Goal: Task Accomplishment & Management: Manage account settings

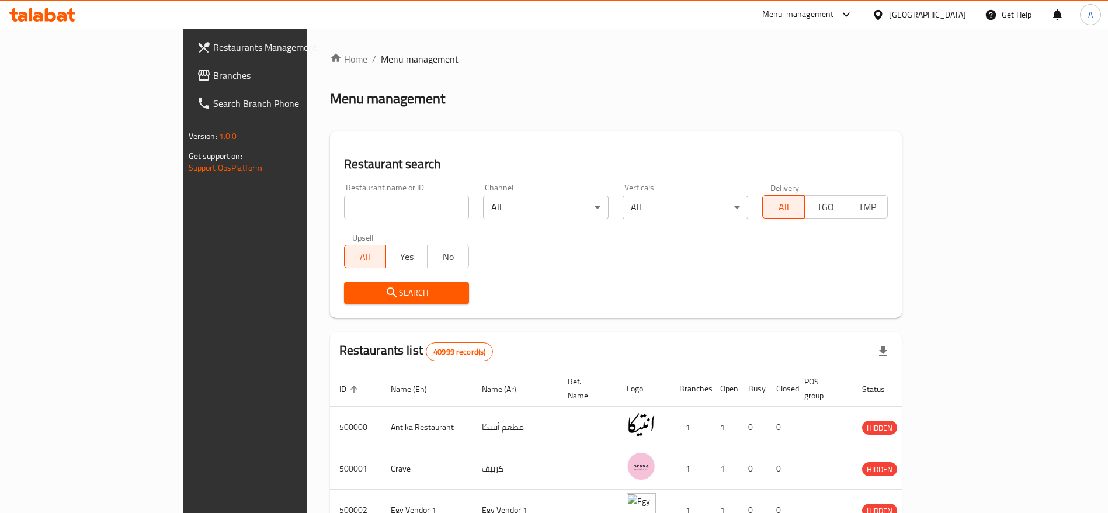
drag, startPoint x: 330, startPoint y: 221, endPoint x: 327, endPoint y: 211, distance: 10.4
click at [337, 211] on div "Restaurant name or ID Restaurant name or ID" at bounding box center [407, 201] width 140 height 50
click at [344, 211] on input "search" at bounding box center [407, 207] width 126 height 23
type input "chef [PERSON_NAME]"
click button "Search" at bounding box center [407, 293] width 126 height 22
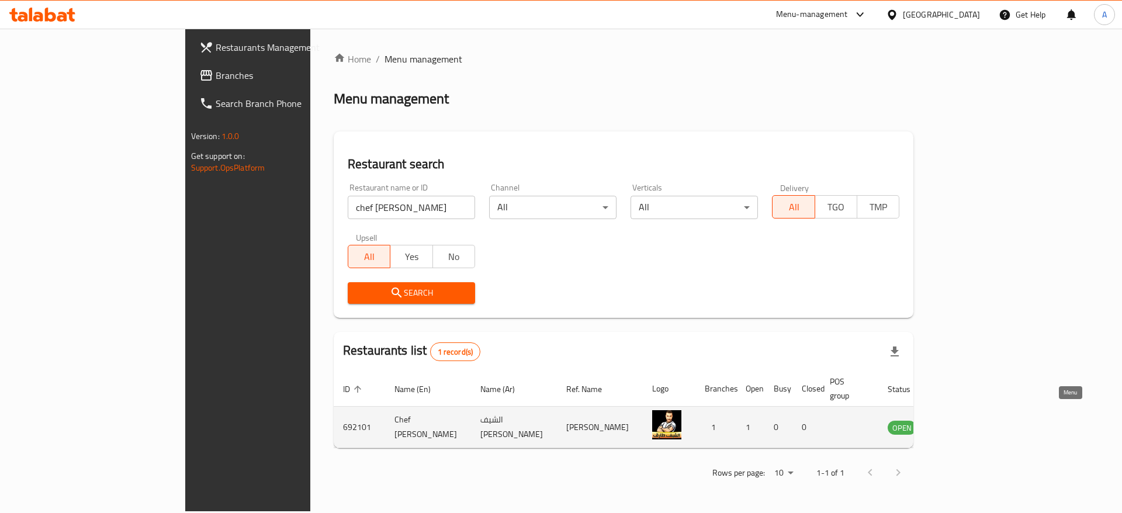
click at [962, 423] on icon "enhanced table" at bounding box center [955, 428] width 13 height 10
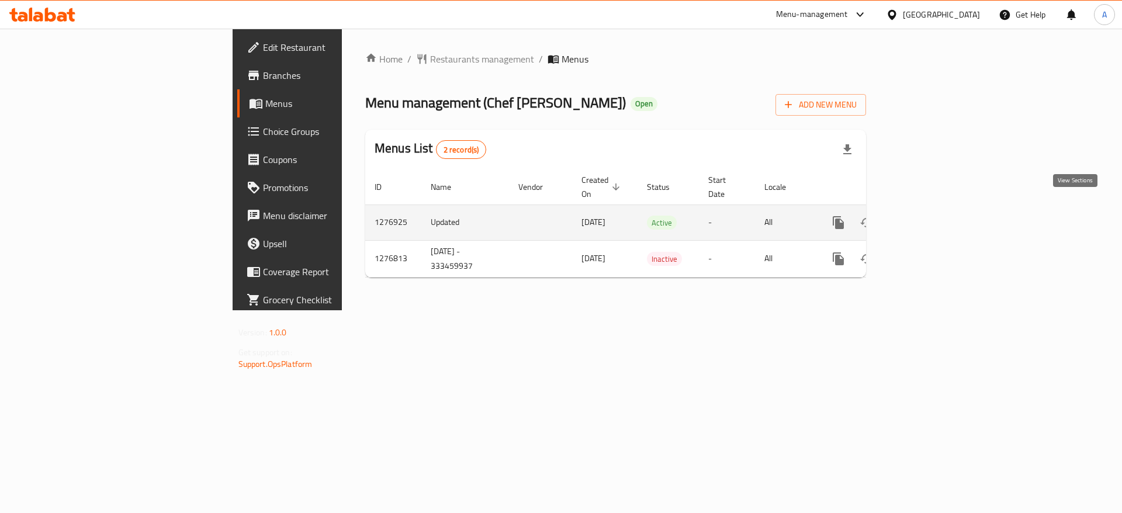
click at [937, 209] on link "enhanced table" at bounding box center [923, 223] width 28 height 28
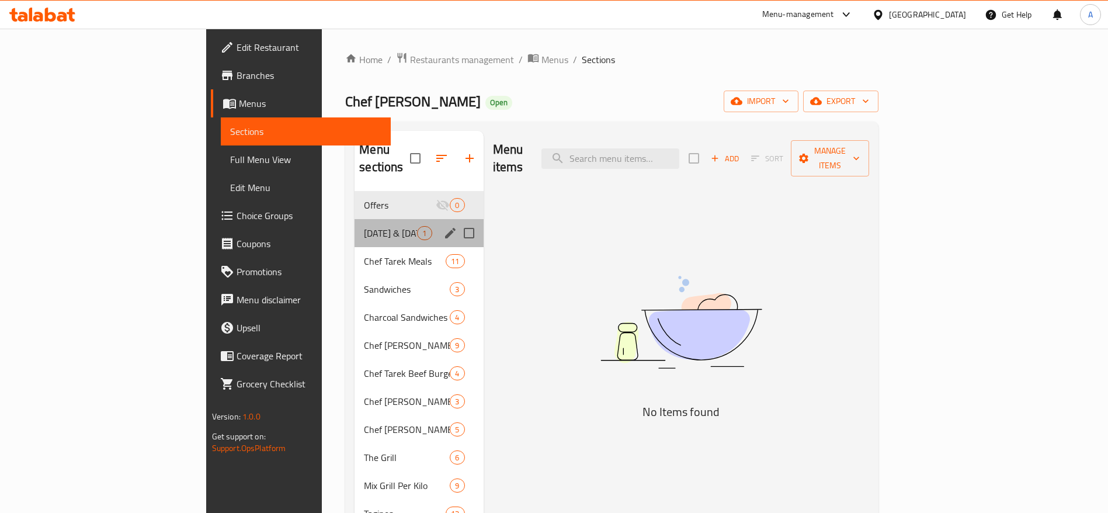
click at [355, 219] on div "[DATE] & [DATE] Offers 1" at bounding box center [419, 233] width 129 height 28
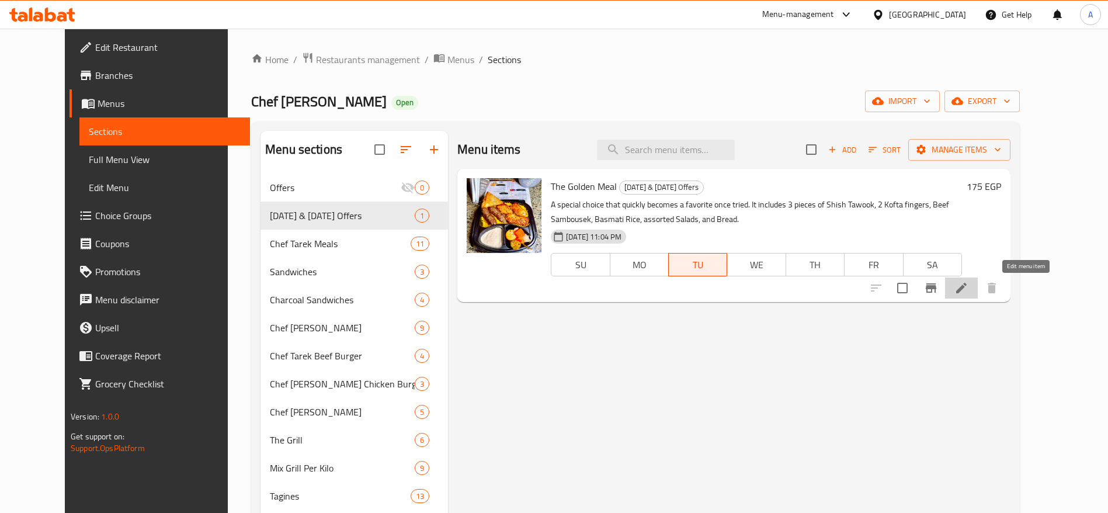
click at [969, 289] on icon at bounding box center [962, 288] width 14 height 14
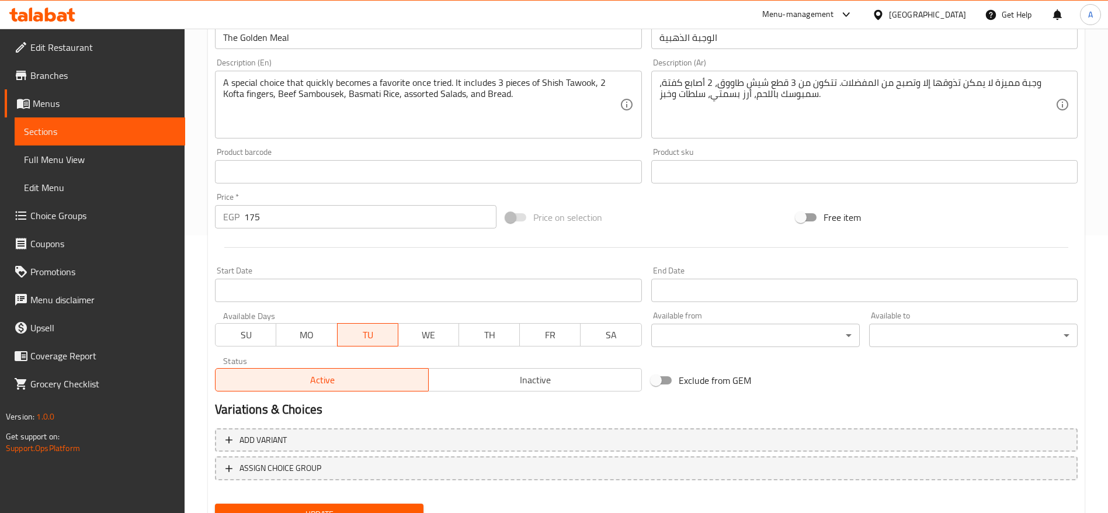
scroll to position [278, 0]
click at [506, 380] on span "Inactive" at bounding box center [536, 379] width 204 height 17
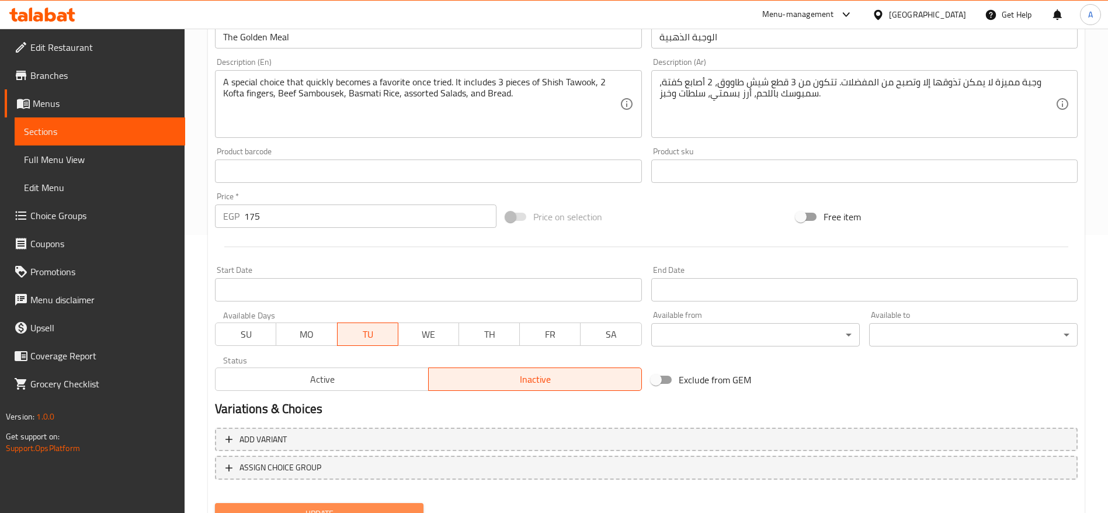
click at [317, 507] on span "Update" at bounding box center [319, 514] width 190 height 15
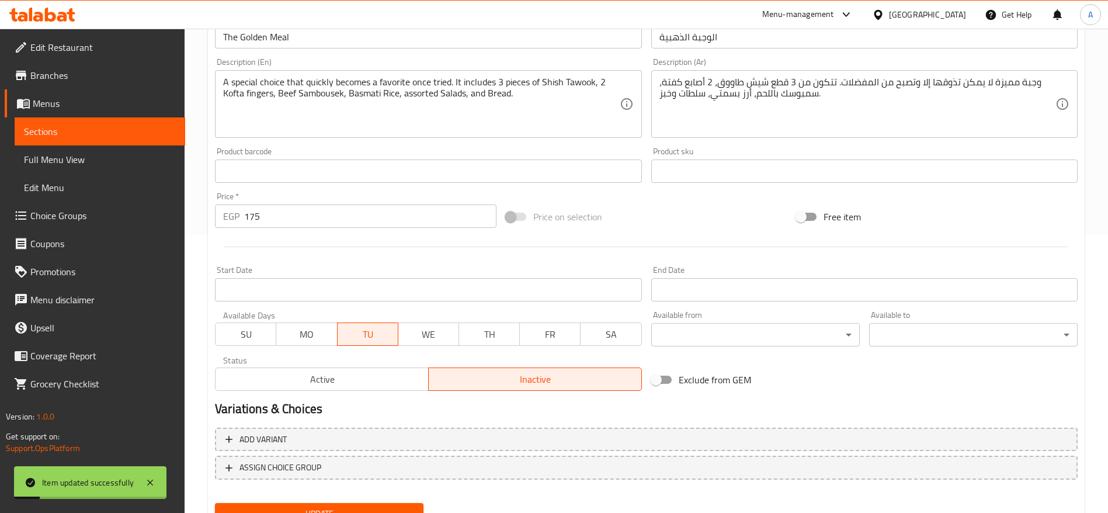
scroll to position [0, 0]
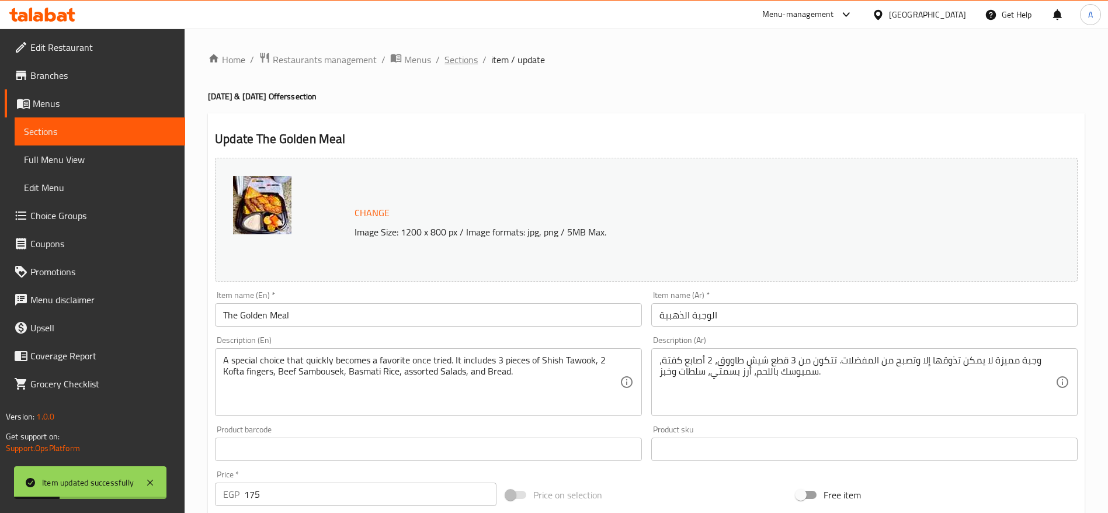
click at [470, 65] on span "Sections" at bounding box center [461, 60] width 33 height 14
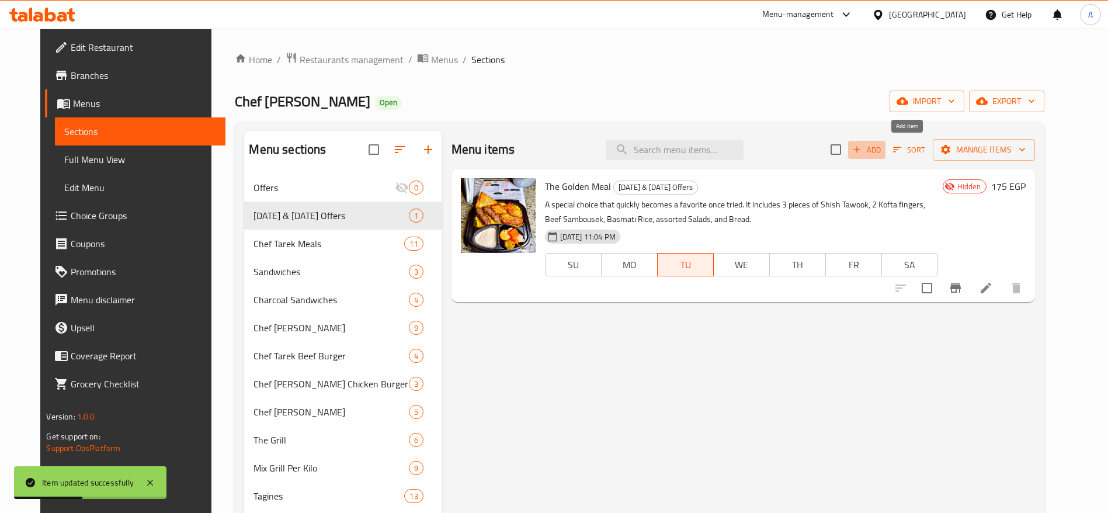
click at [883, 151] on span "Add" at bounding box center [867, 149] width 32 height 13
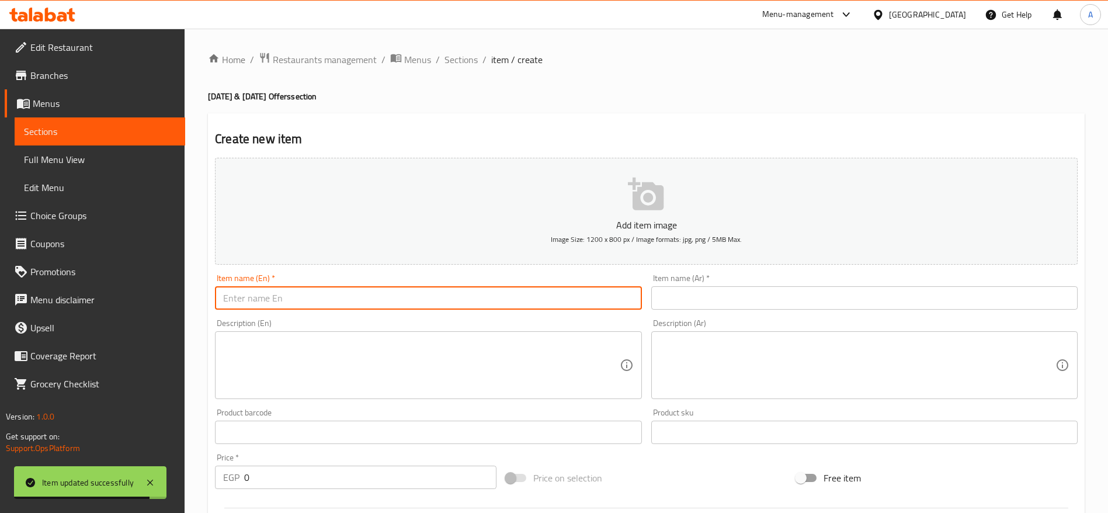
click at [577, 296] on input "text" at bounding box center [428, 297] width 427 height 23
paste input "[DATE] Feast from Chef [PERSON_NAME]"
type input "[DATE] Feast from Chef [PERSON_NAME]"
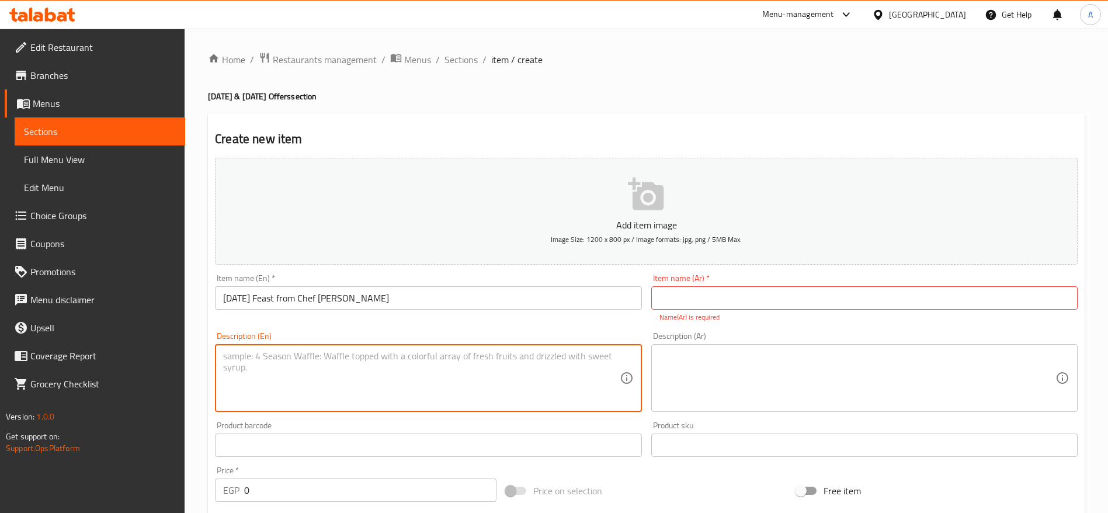
click at [559, 355] on textarea at bounding box center [421, 379] width 396 height 56
paste textarea "A masterpiece platter perfect for 3 to 4 people, overflowing enough to feed the…"
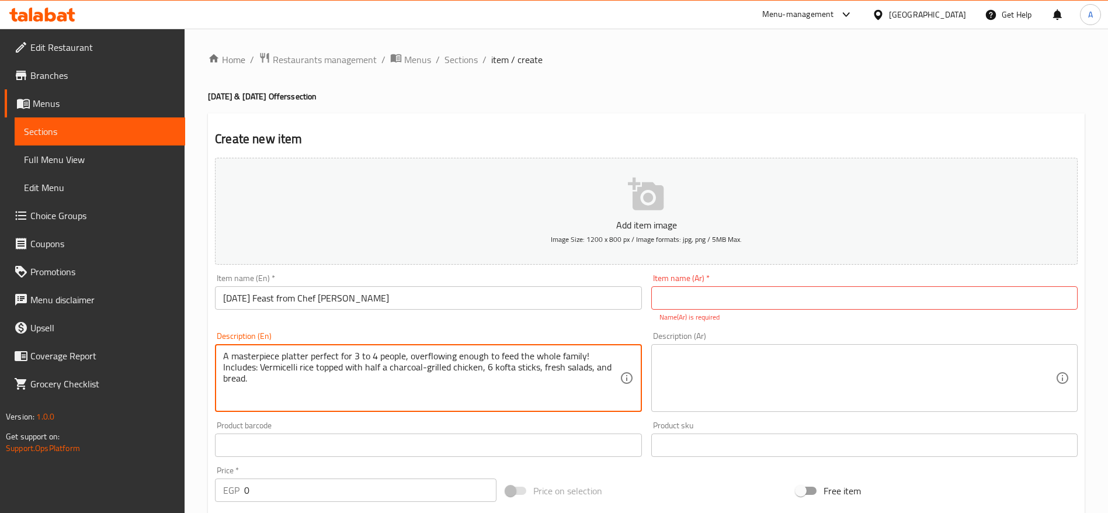
type textarea "A masterpiece platter perfect for 3 to 4 people, overflowing enough to feed the…"
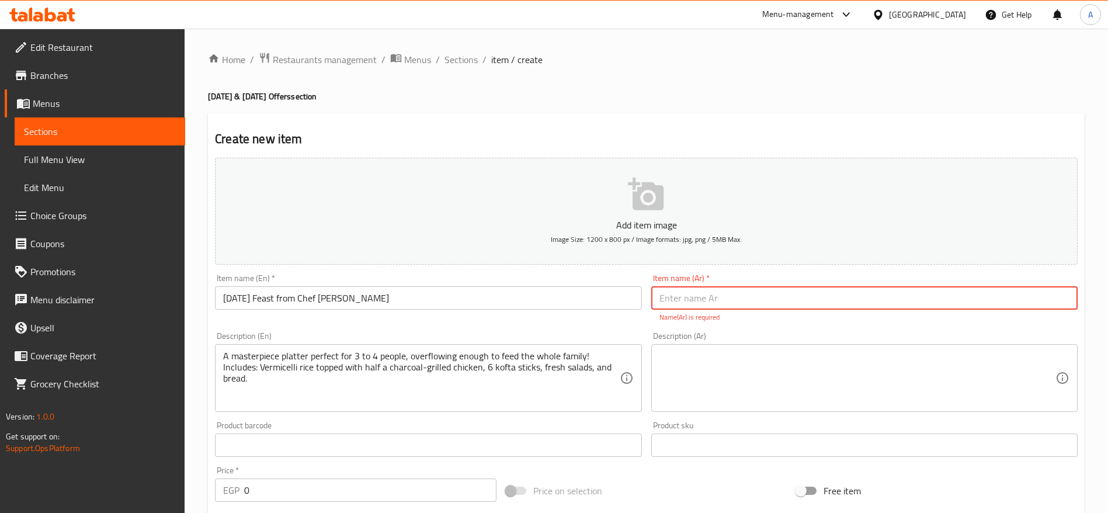
click at [708, 303] on input "text" at bounding box center [864, 297] width 427 height 23
paste input "عرض الجمعة من مطعم الشيف [PERSON_NAME]"
type input "عرض الجمعة من مطعم الشيف [PERSON_NAME]"
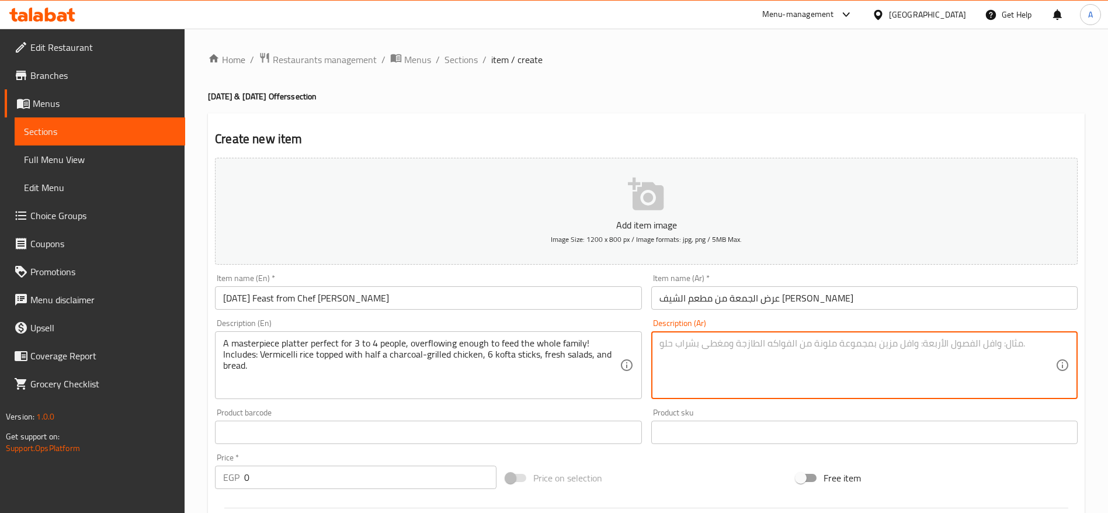
click at [730, 367] on textarea at bounding box center [858, 366] width 396 height 56
paste textarea "صنية تحفة تكفي من ٣ الى ٤ اشخاص وتفيض لتكفي الاسرة كاملة تحتوي على: رز بالشعرية…"
type textarea "صنية تحفة تكفي من ٣ الى ٤ اشخاص وتفيض لتكفي الاسرة كاملة تحتوي على: رز بالشعرية…"
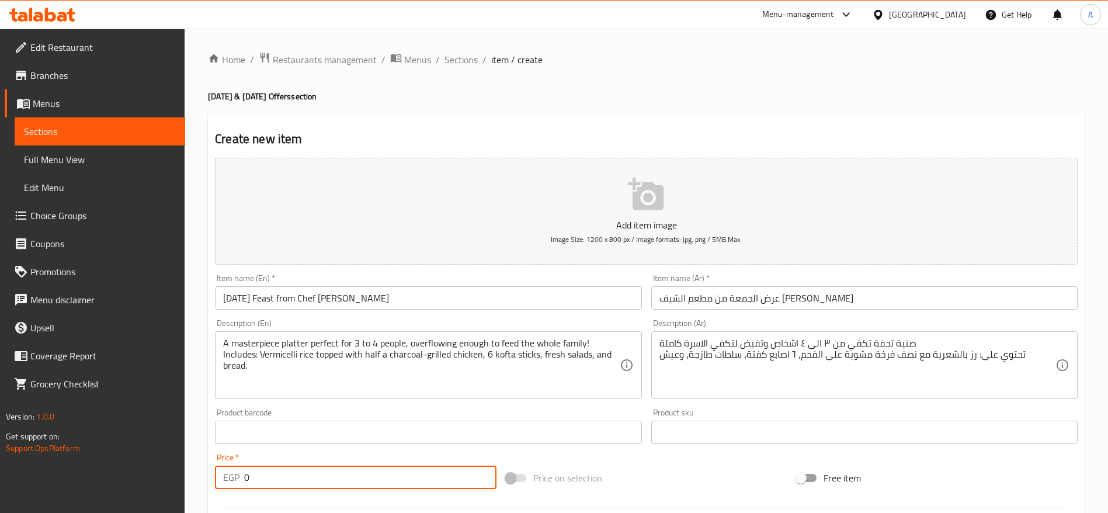
click at [368, 486] on input "0" at bounding box center [370, 477] width 252 height 23
paste input "398.6666666666667"
type input "398.6666666666667"
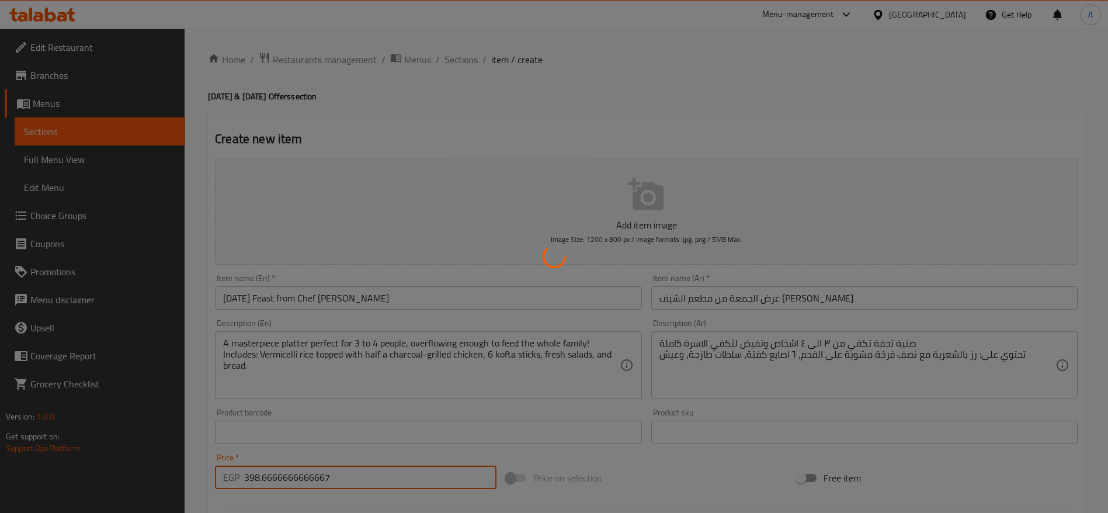
type input "0"
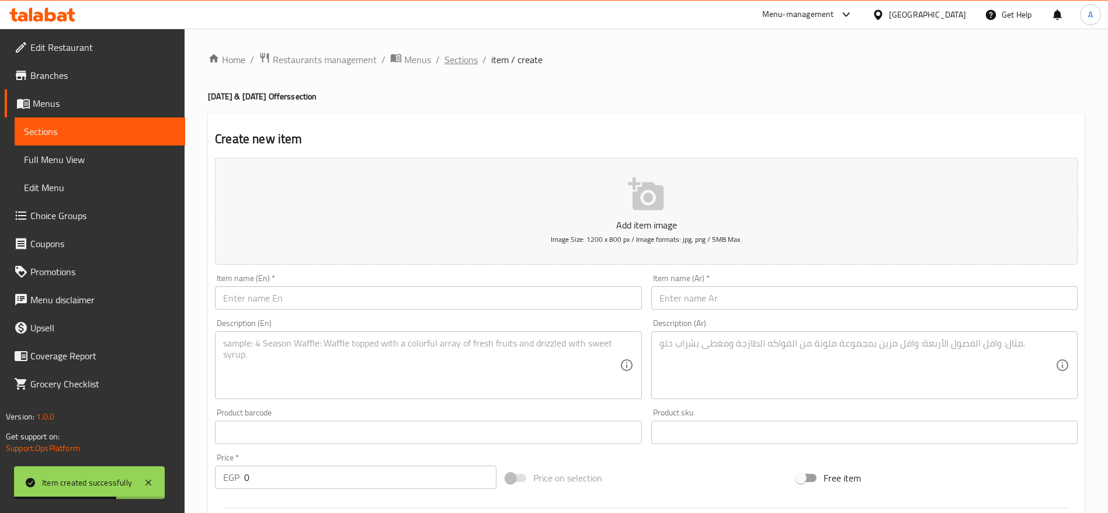
click at [461, 61] on span "Sections" at bounding box center [461, 60] width 33 height 14
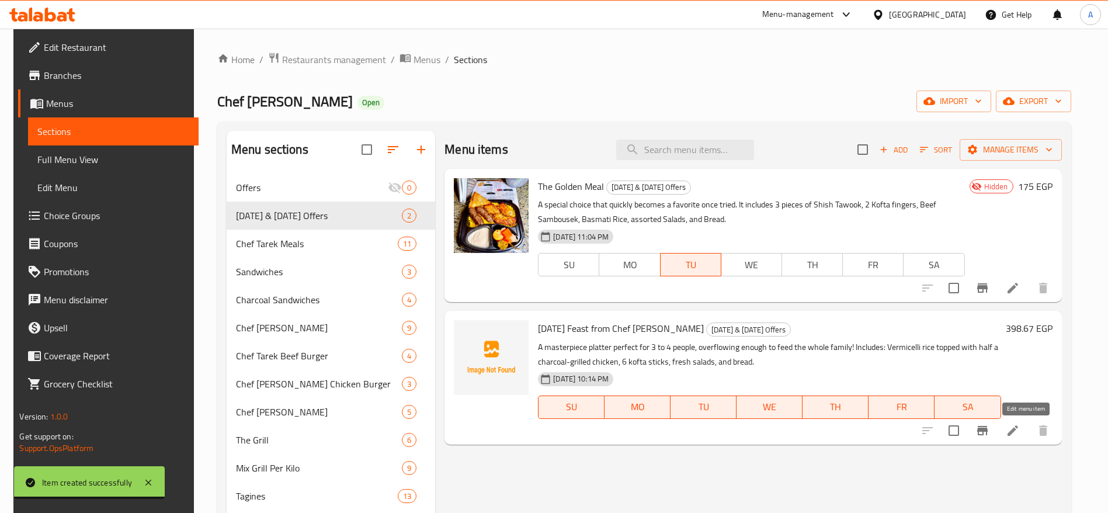
click at [1018, 428] on icon at bounding box center [1013, 430] width 11 height 11
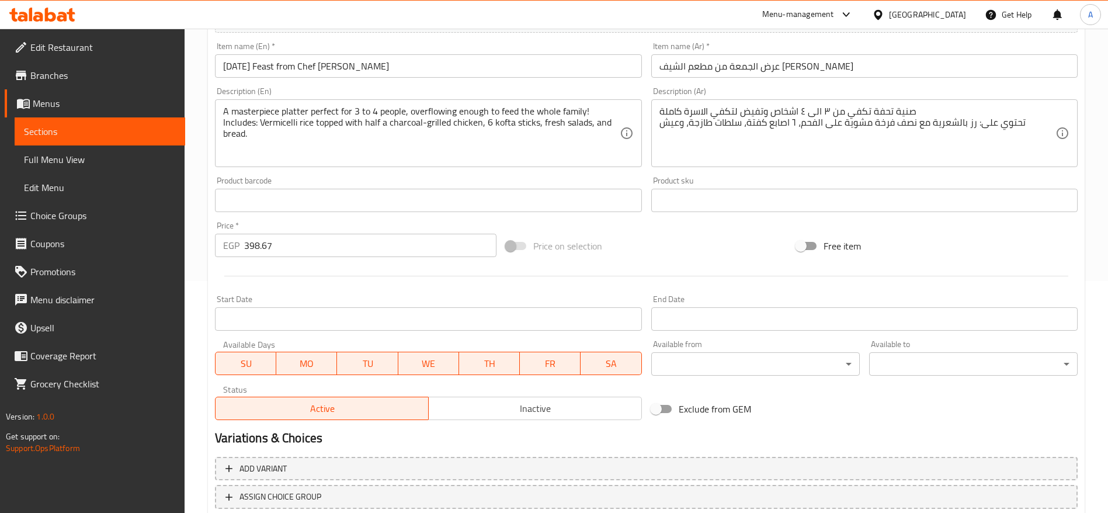
scroll to position [283, 0]
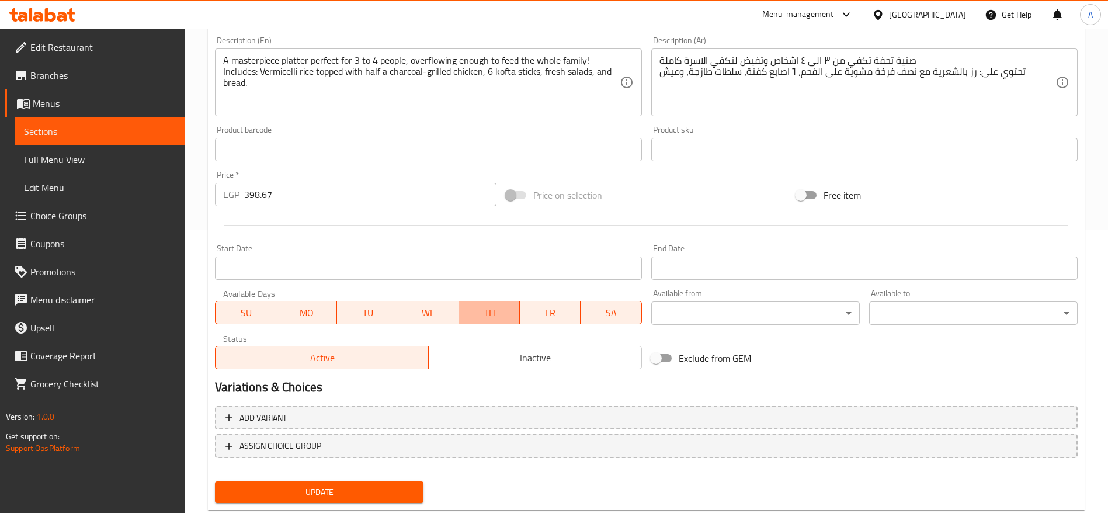
click at [497, 314] on span "TH" at bounding box center [489, 312] width 51 height 17
click at [430, 315] on span "WE" at bounding box center [428, 312] width 51 height 17
click at [363, 314] on span "TU" at bounding box center [367, 312] width 51 height 17
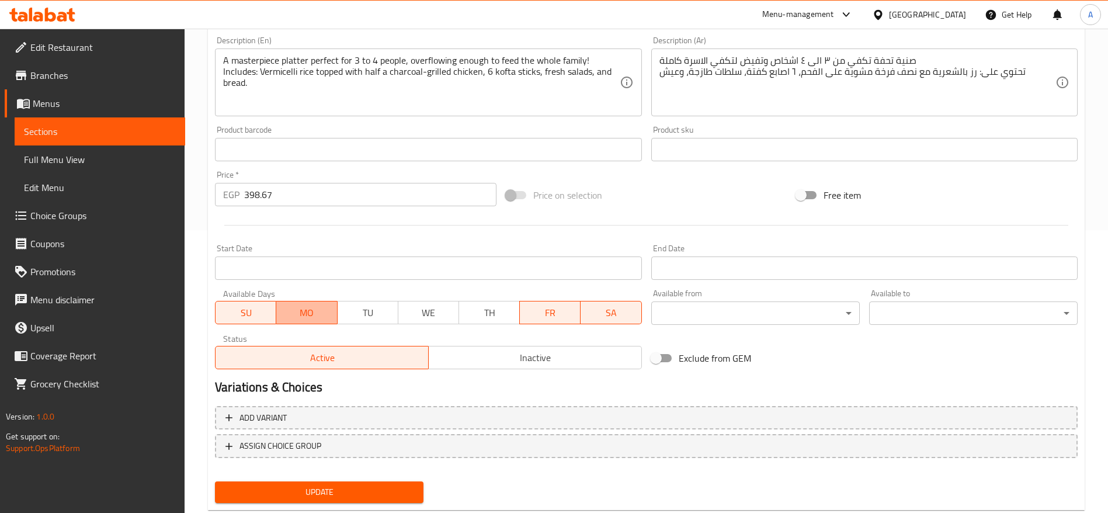
click at [315, 314] on span "MO" at bounding box center [306, 312] width 51 height 17
click at [257, 311] on span "SU" at bounding box center [245, 312] width 51 height 17
click at [608, 316] on span "SA" at bounding box center [610, 312] width 51 height 17
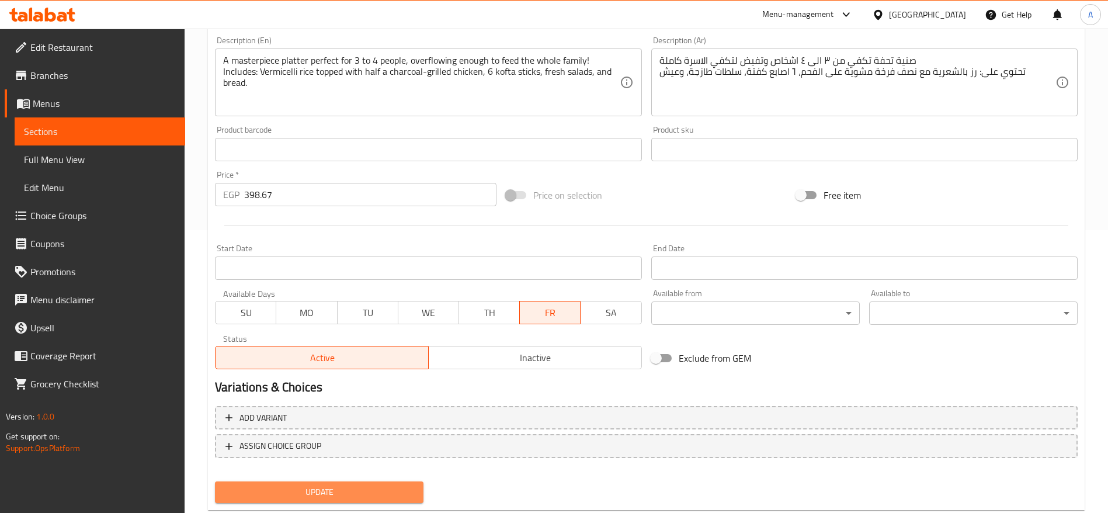
click at [374, 484] on button "Update" at bounding box center [319, 492] width 209 height 22
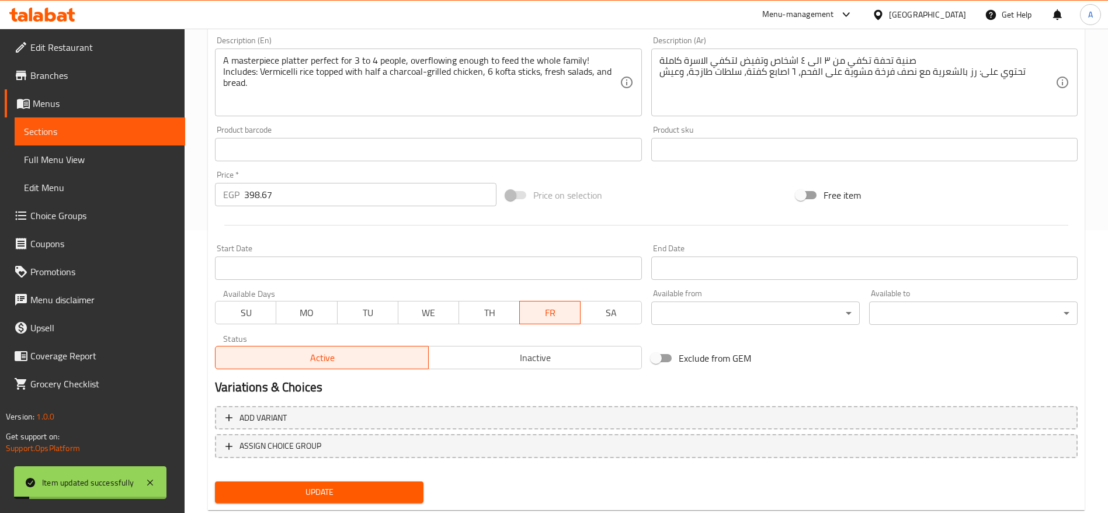
scroll to position [0, 0]
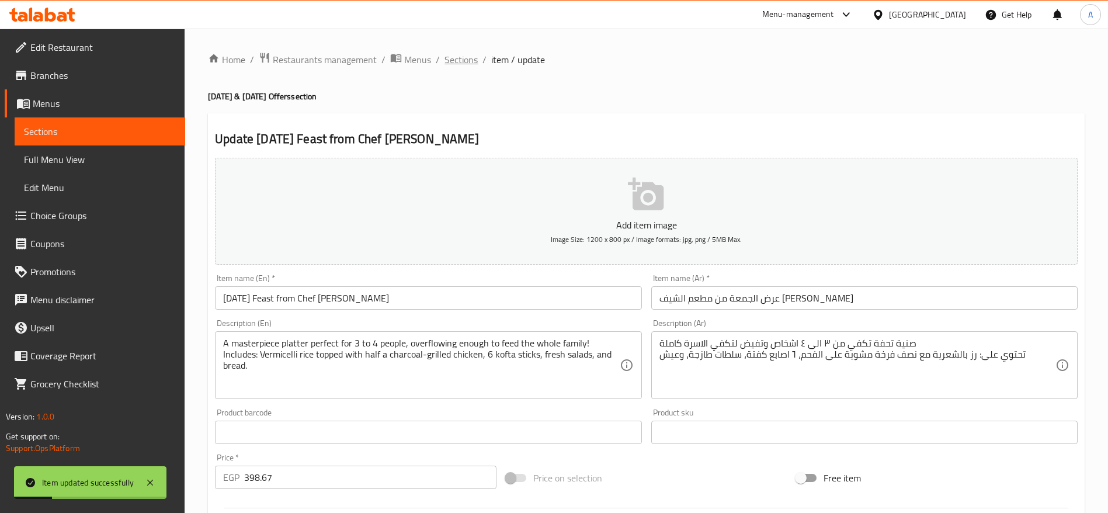
click at [470, 63] on span "Sections" at bounding box center [461, 60] width 33 height 14
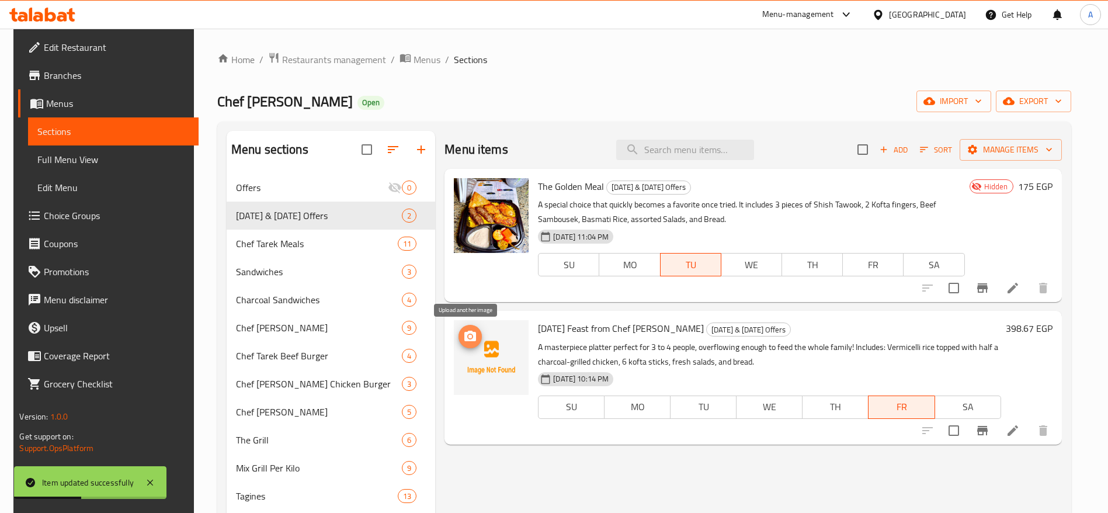
click at [473, 338] on icon "upload picture" at bounding box center [471, 336] width 12 height 11
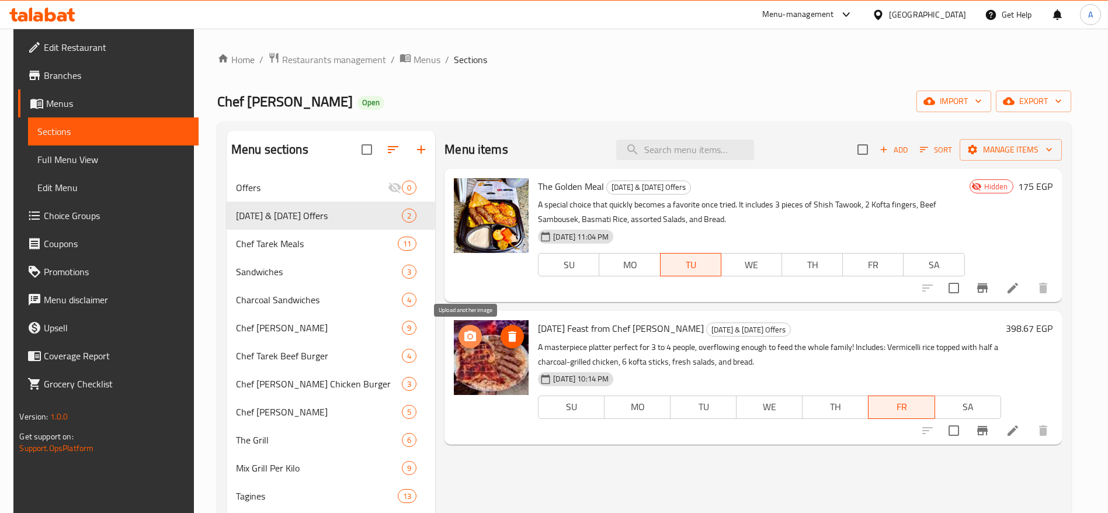
click at [472, 339] on icon "upload picture" at bounding box center [471, 336] width 12 height 11
click at [927, 150] on span "Sort" at bounding box center [936, 150] width 47 height 18
click at [930, 148] on icon "button" at bounding box center [924, 149] width 11 height 11
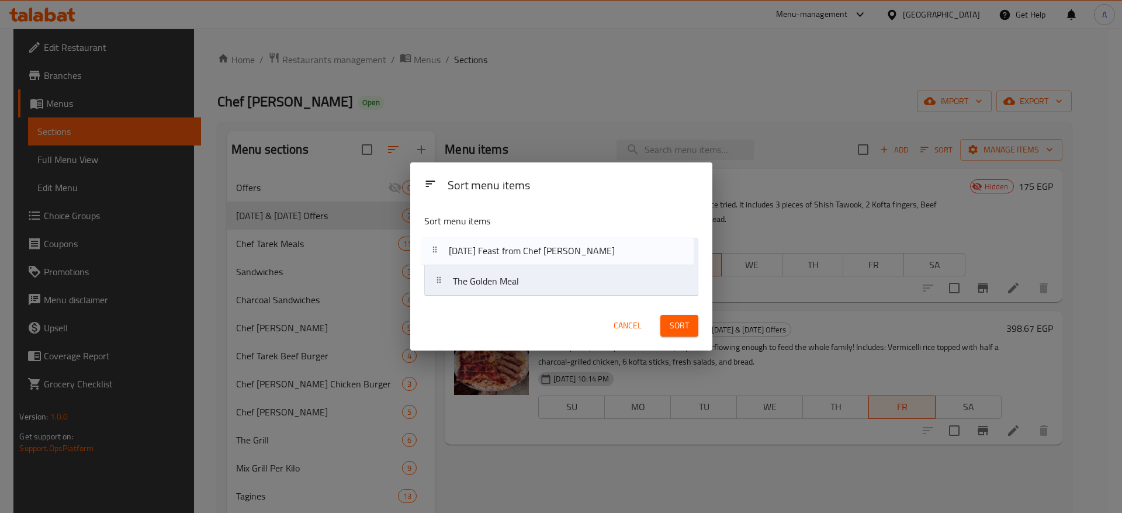
drag, startPoint x: 441, startPoint y: 289, endPoint x: 436, endPoint y: 247, distance: 42.9
click at [436, 247] on nav "The Golden Meal [DATE] Feast from Chef [PERSON_NAME]" at bounding box center [561, 267] width 274 height 58
click at [680, 323] on span "Sort" at bounding box center [679, 325] width 19 height 15
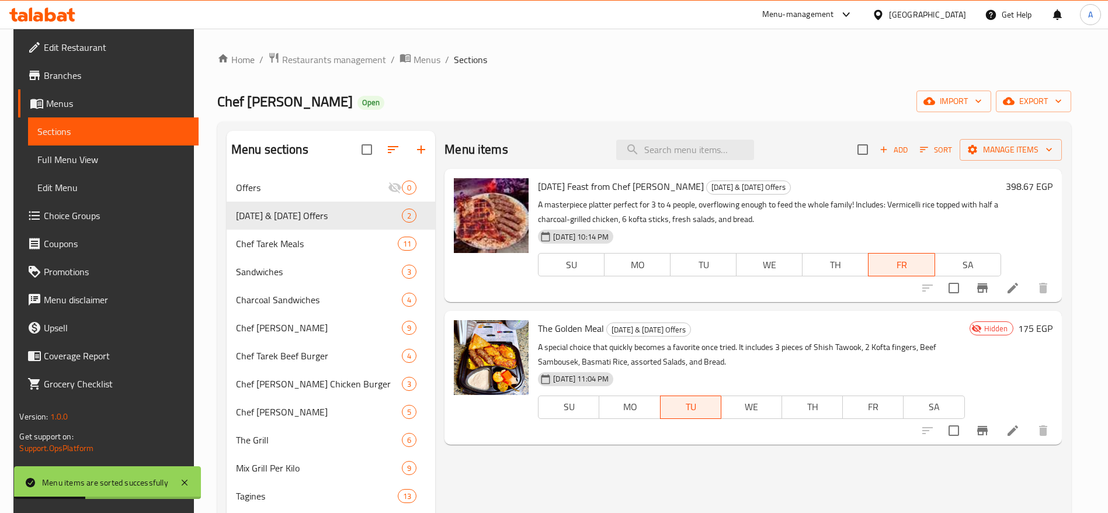
click at [51, 17] on icon at bounding box center [42, 15] width 66 height 14
